Goal: Task Accomplishment & Management: Complete application form

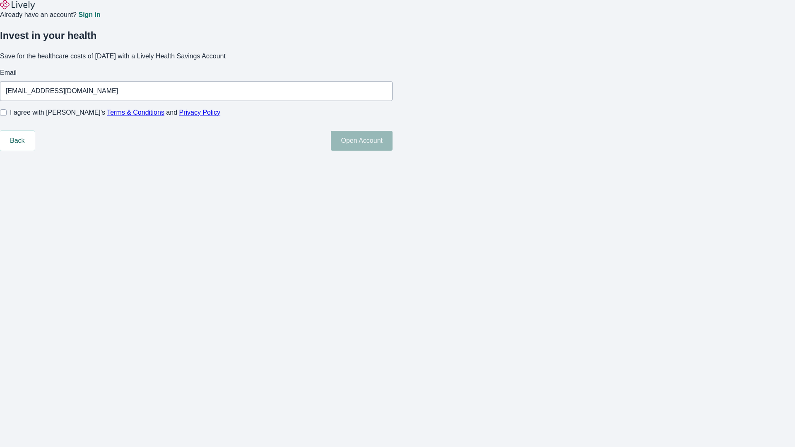
click at [7, 116] on input "I agree with Lively’s Terms & Conditions and Privacy Policy" at bounding box center [3, 112] width 7 height 7
checkbox input "true"
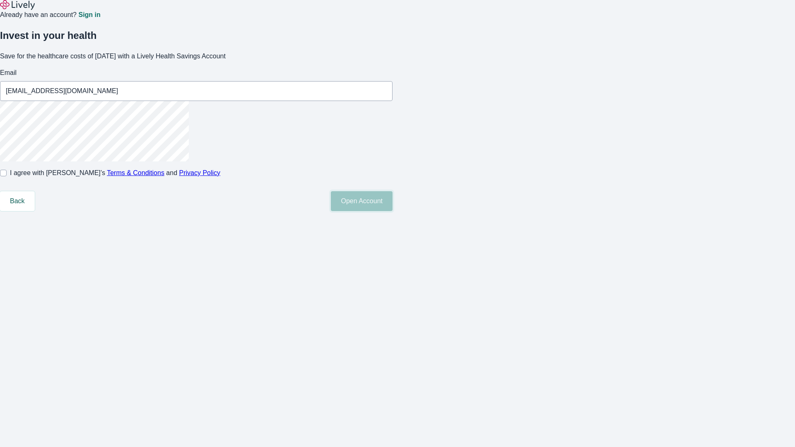
click at [393, 211] on button "Open Account" at bounding box center [362, 201] width 62 height 20
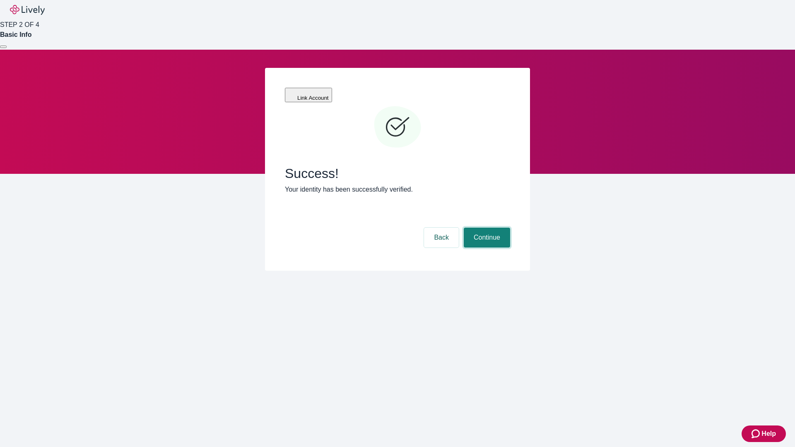
click at [486, 228] on button "Continue" at bounding box center [487, 238] width 46 height 20
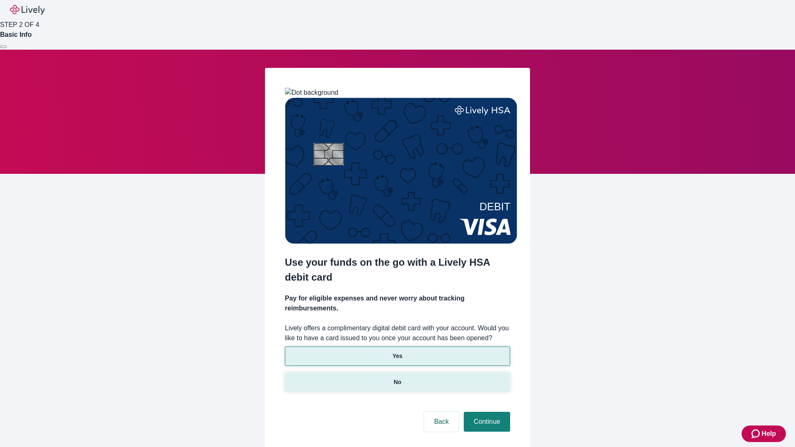
click at [397, 378] on p "No" at bounding box center [398, 382] width 8 height 9
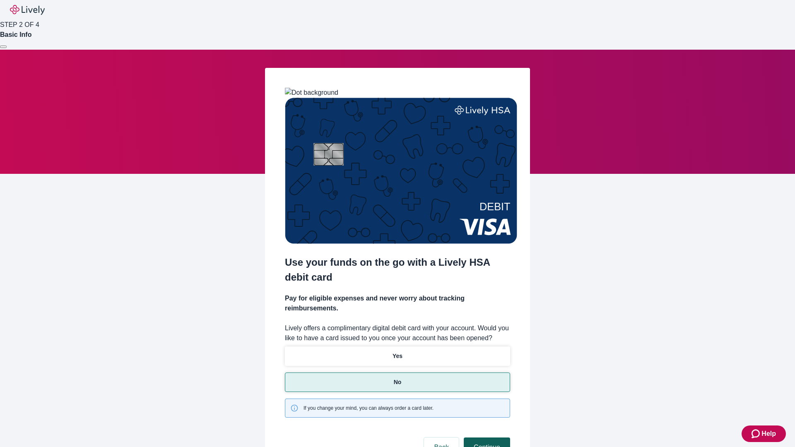
click at [486, 438] on button "Continue" at bounding box center [487, 448] width 46 height 20
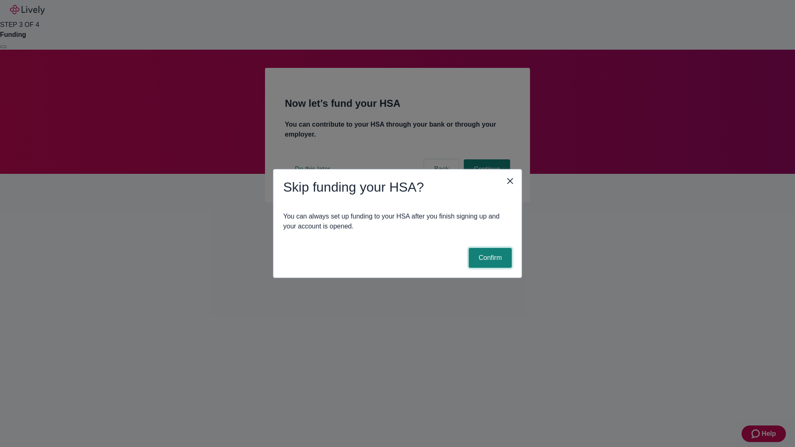
click at [489, 258] on button "Confirm" at bounding box center [490, 258] width 43 height 20
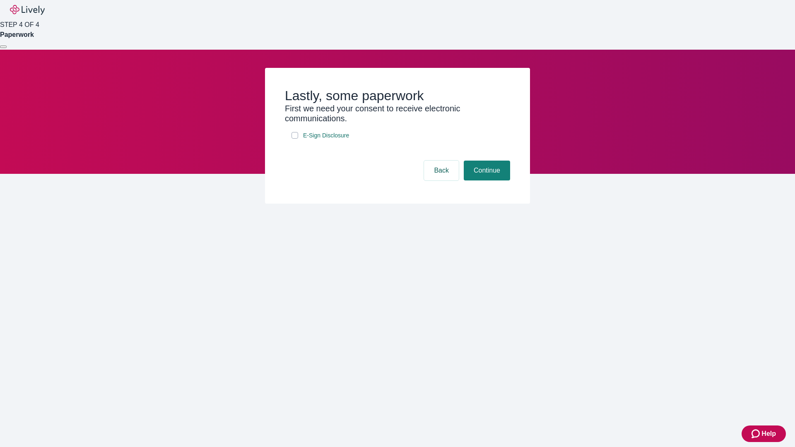
click at [295, 139] on input "E-Sign Disclosure" at bounding box center [295, 135] width 7 height 7
checkbox input "true"
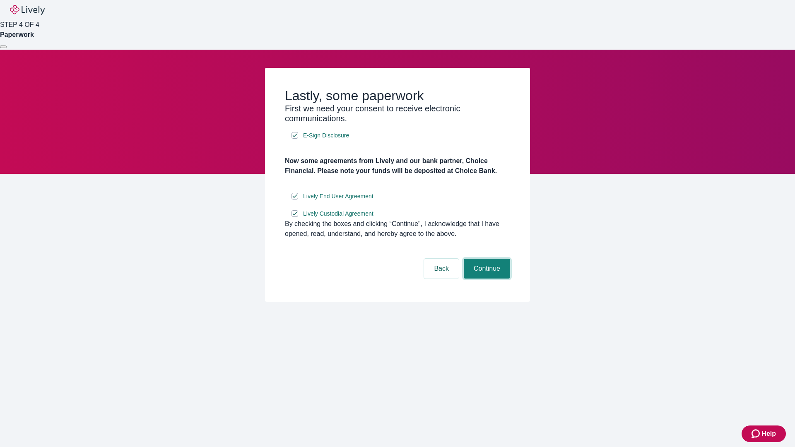
click at [486, 279] on button "Continue" at bounding box center [487, 269] width 46 height 20
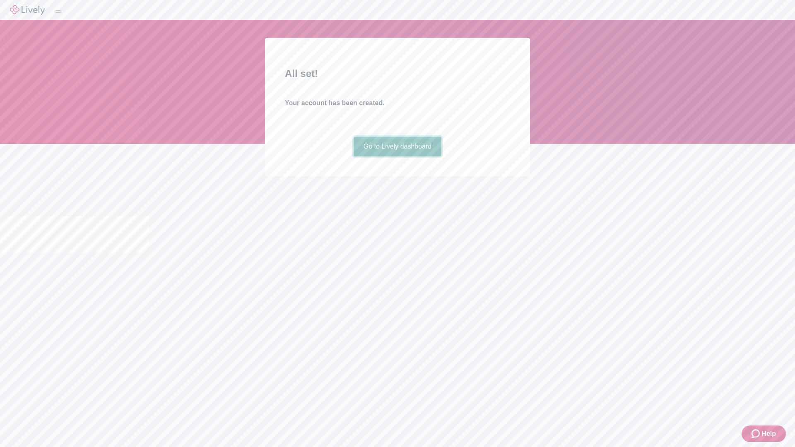
click at [397, 157] on link "Go to Lively dashboard" at bounding box center [398, 147] width 88 height 20
